Goal: Navigation & Orientation: Find specific page/section

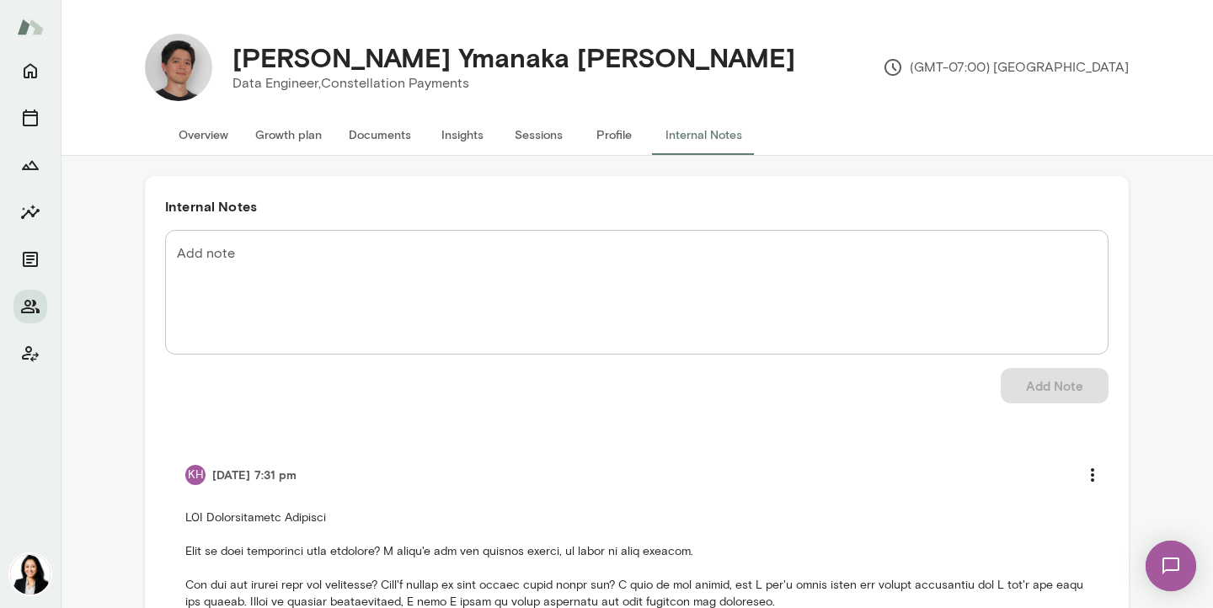
click at [621, 131] on button "Profile" at bounding box center [614, 135] width 76 height 40
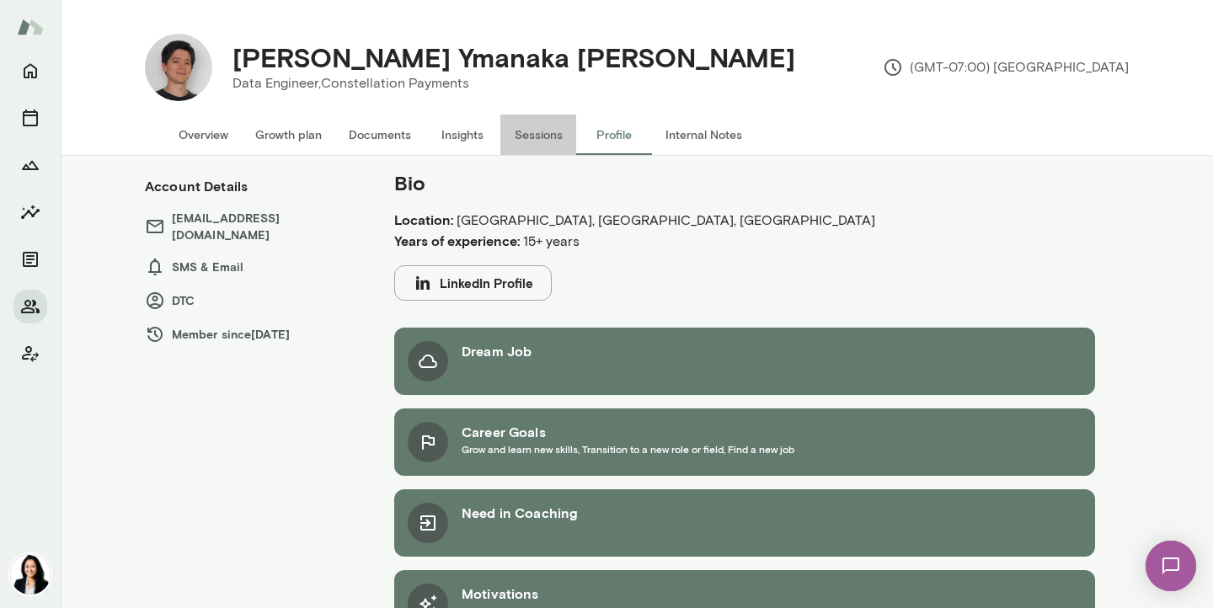
click at [538, 135] on button "Sessions" at bounding box center [538, 135] width 76 height 40
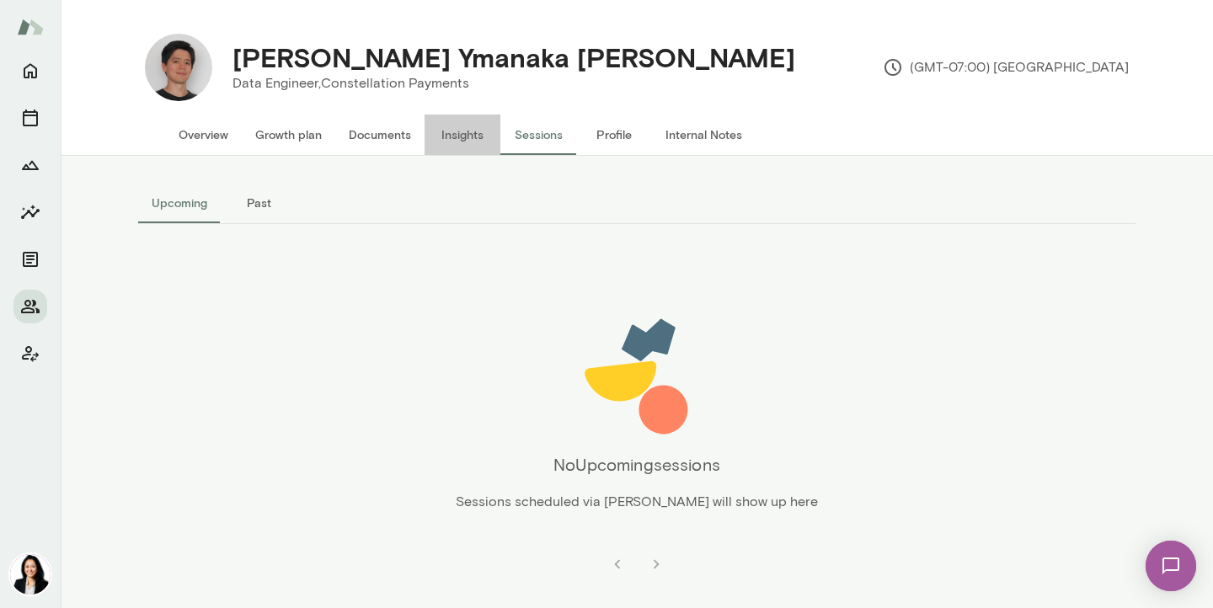
click at [457, 134] on button "Insights" at bounding box center [463, 135] width 76 height 40
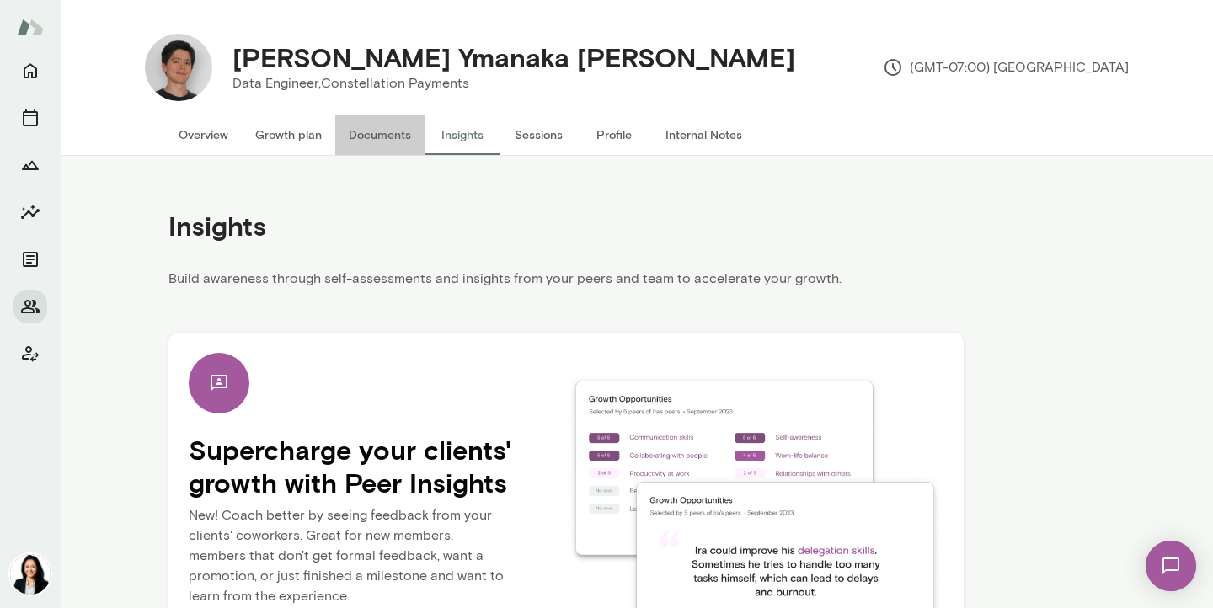
click at [392, 132] on button "Documents" at bounding box center [379, 135] width 89 height 40
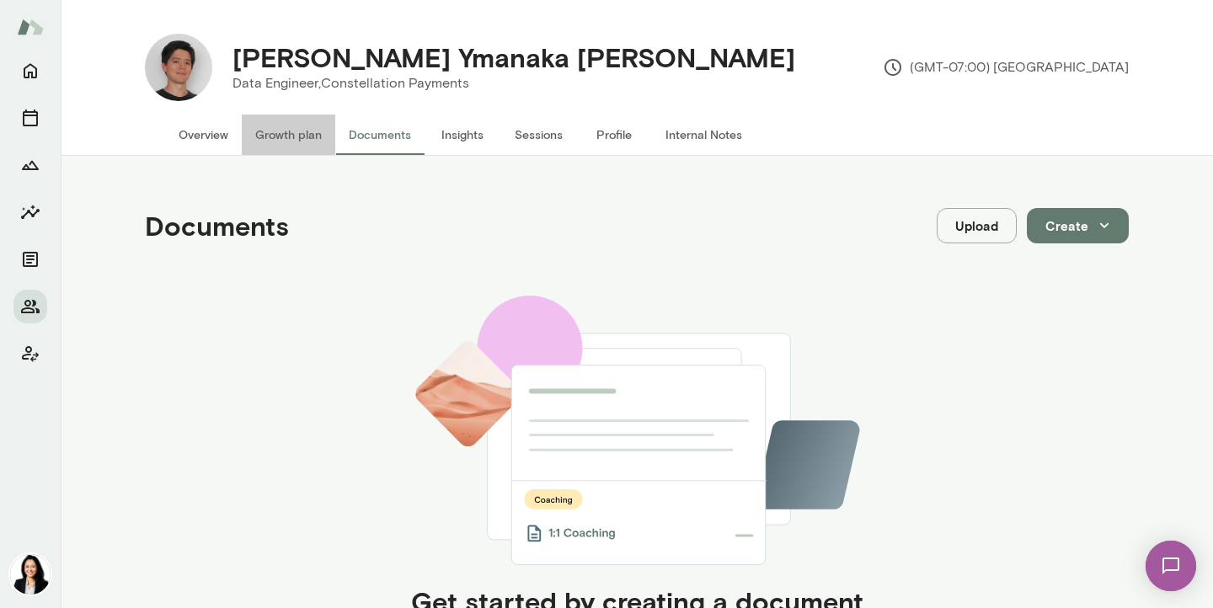
click at [301, 135] on button "Growth plan" at bounding box center [289, 135] width 94 height 40
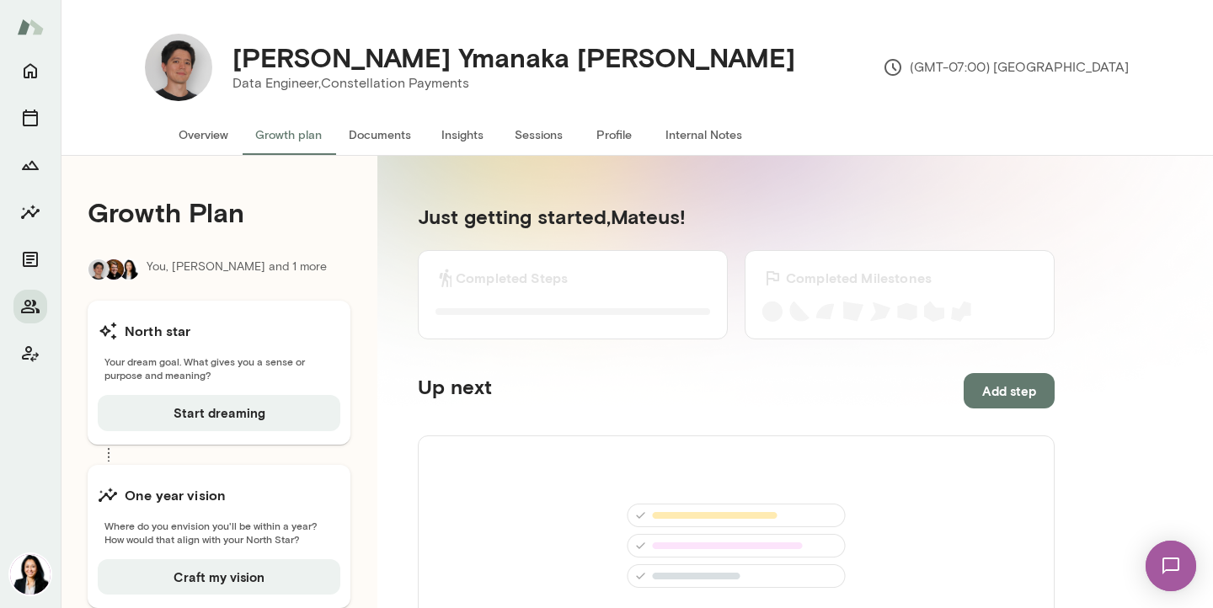
click at [201, 133] on button "Overview" at bounding box center [203, 135] width 77 height 40
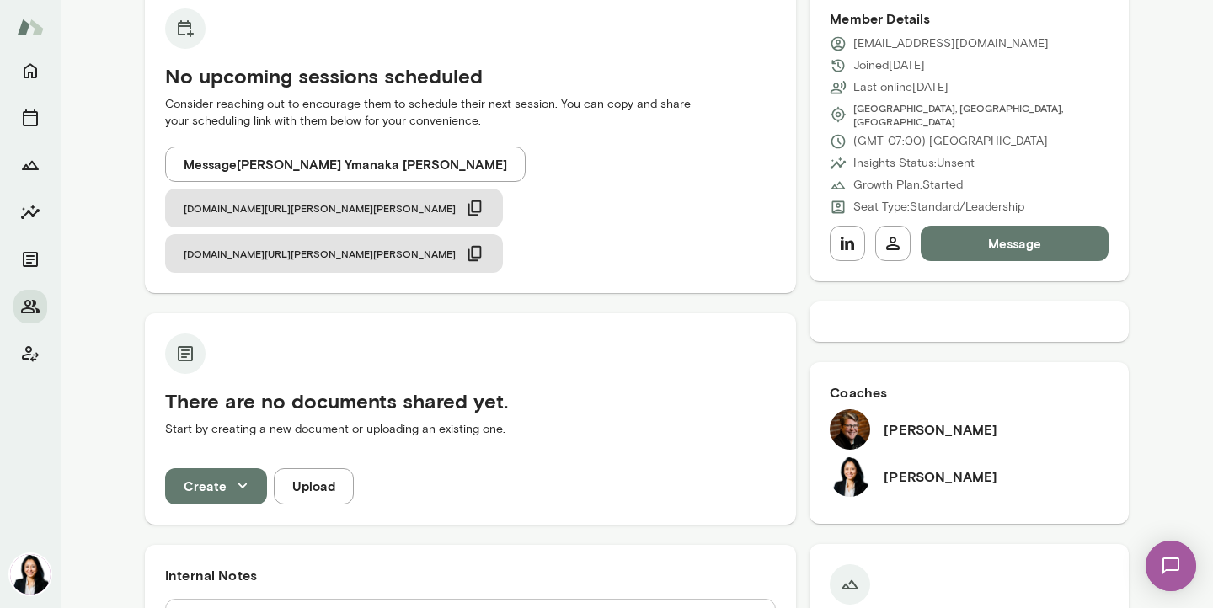
scroll to position [249, 0]
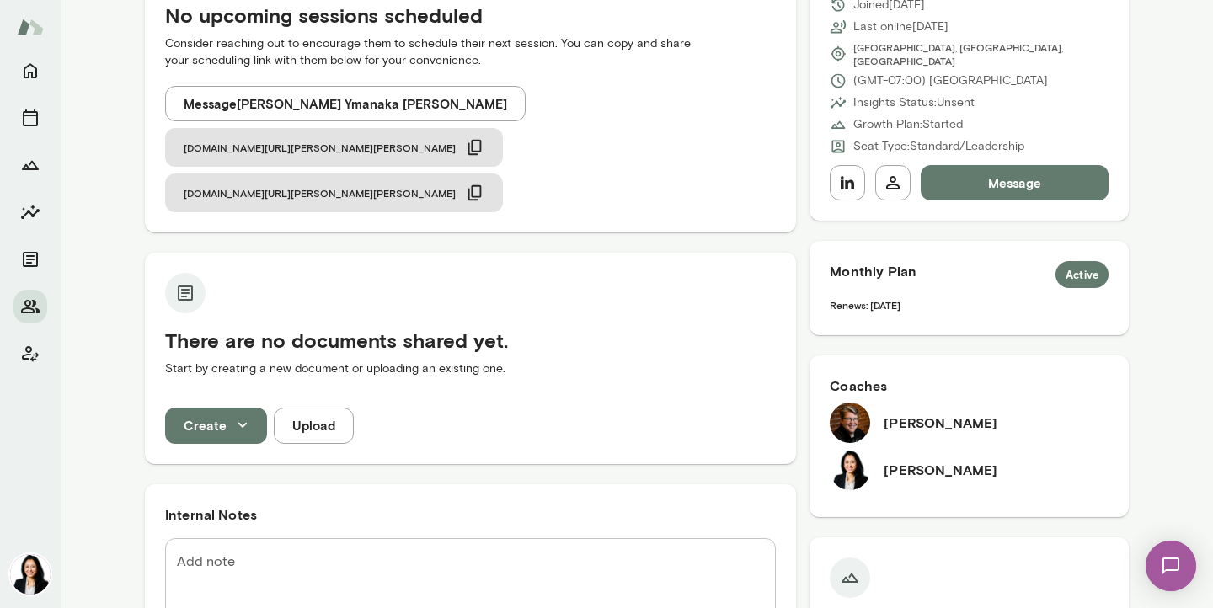
click at [908, 413] on h6 "[PERSON_NAME]" at bounding box center [941, 423] width 114 height 20
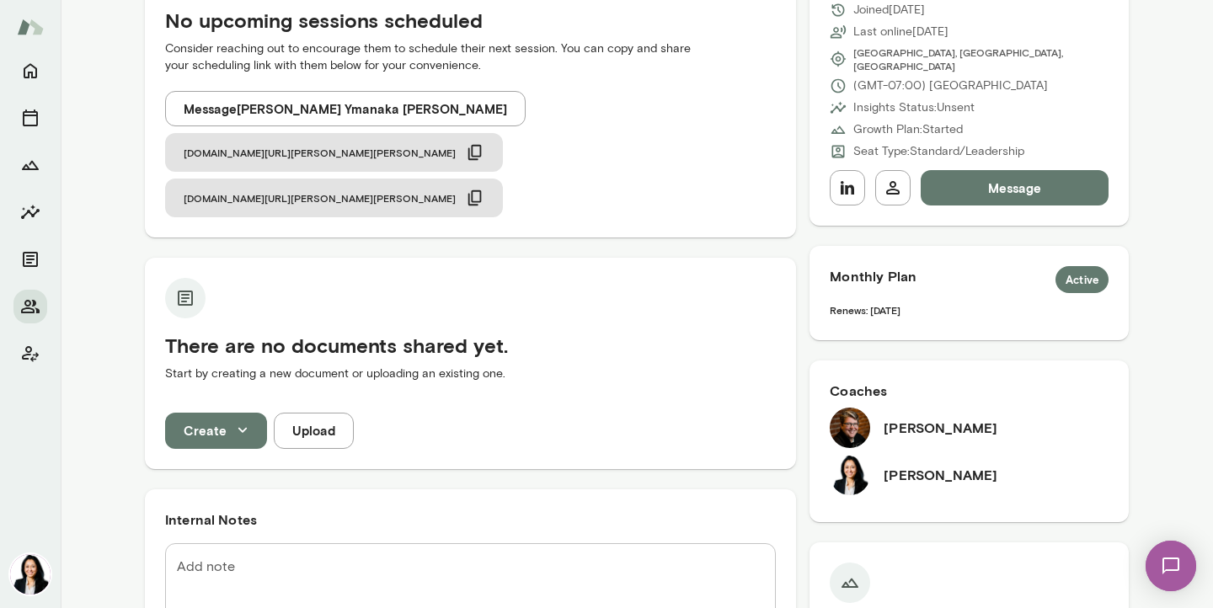
scroll to position [0, 0]
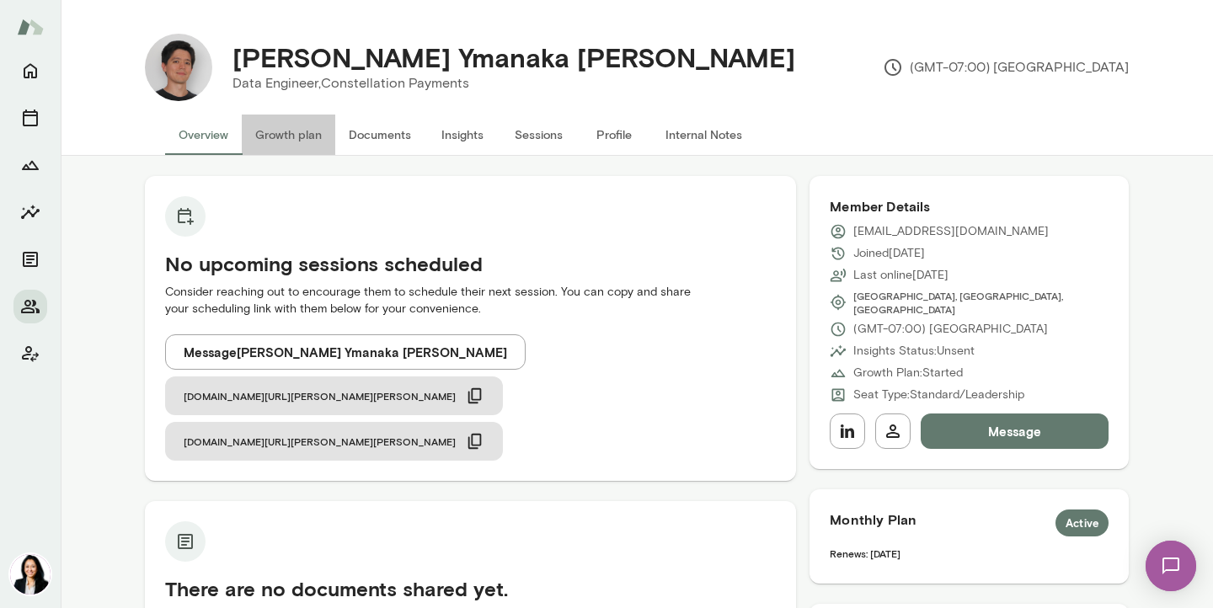
click at [297, 131] on button "Growth plan" at bounding box center [289, 135] width 94 height 40
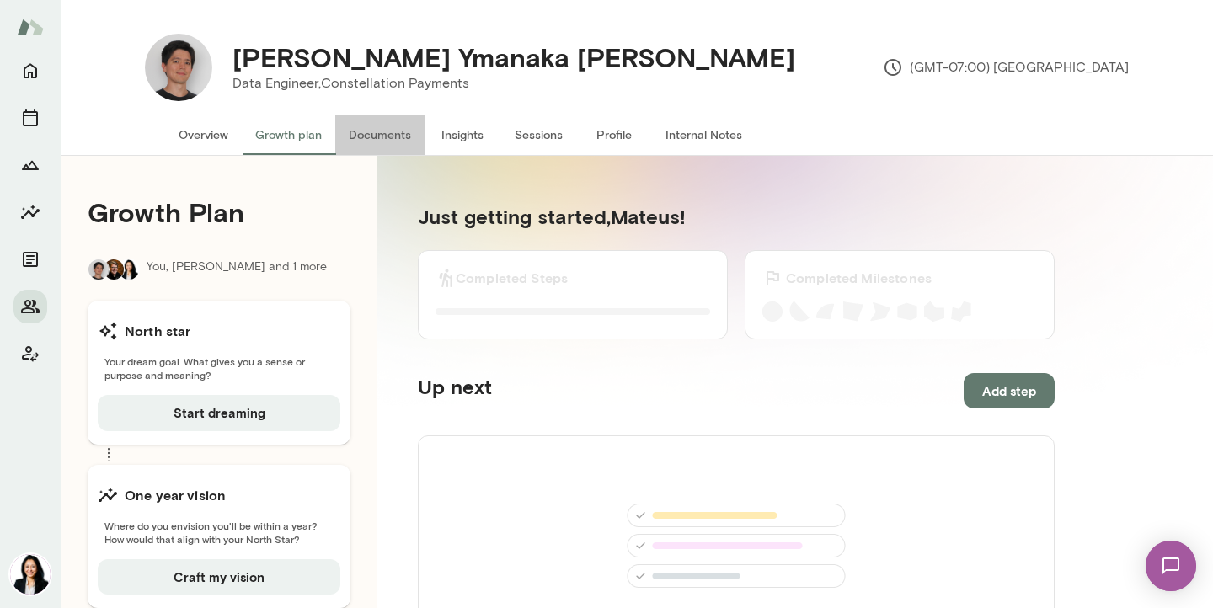
click at [396, 137] on button "Documents" at bounding box center [379, 135] width 89 height 40
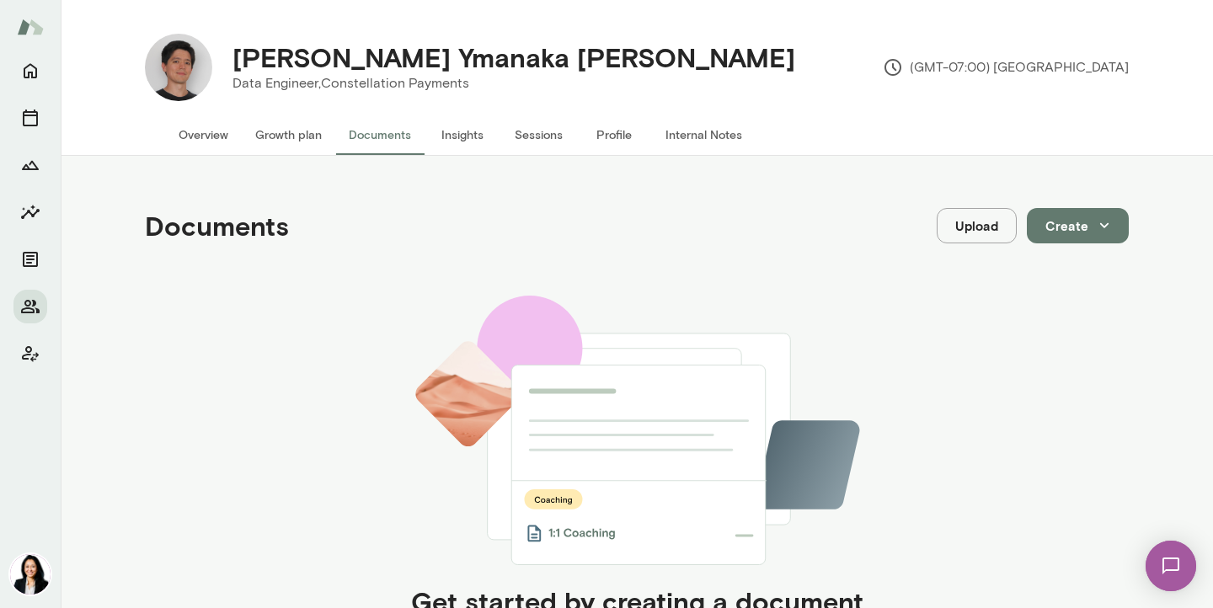
click at [460, 142] on button "Insights" at bounding box center [463, 135] width 76 height 40
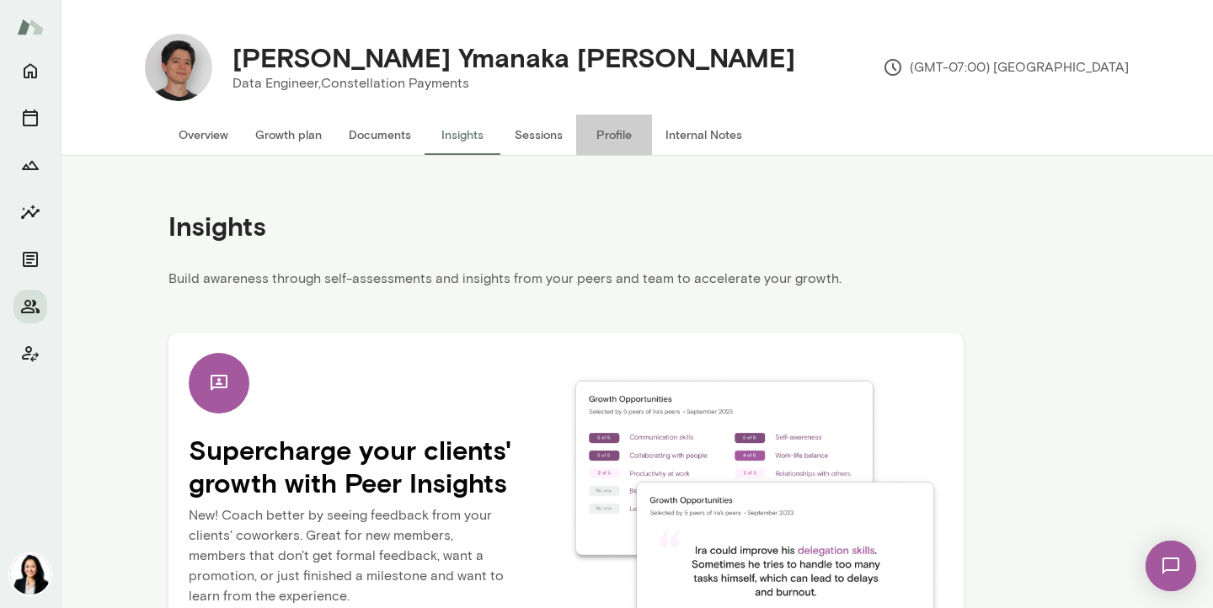
click at [595, 143] on button "Profile" at bounding box center [614, 135] width 76 height 40
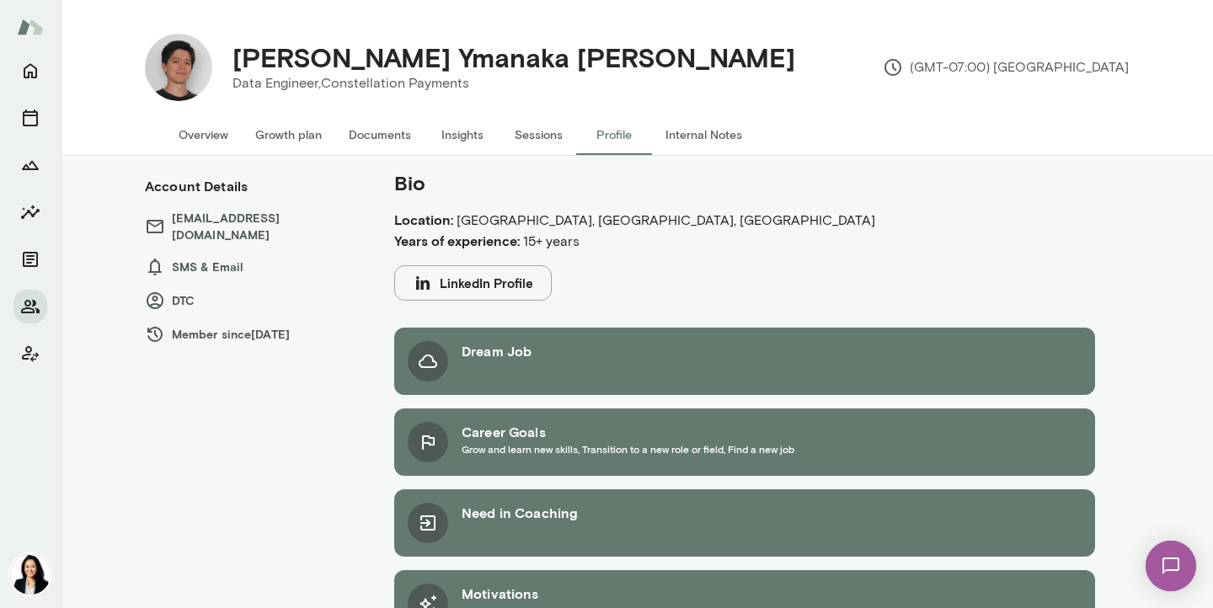
click at [472, 285] on button "LinkedIn Profile" at bounding box center [473, 282] width 158 height 35
